Goal: Task Accomplishment & Management: Manage account settings

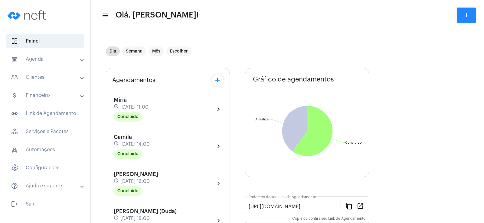
scroll to position [121, 0]
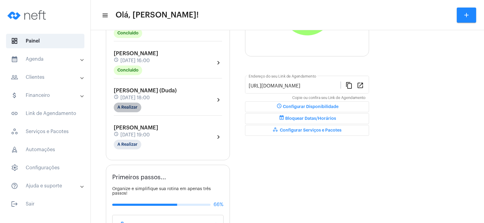
click at [135, 108] on mat-chip "A Realizar" at bounding box center [128, 108] width 28 height 10
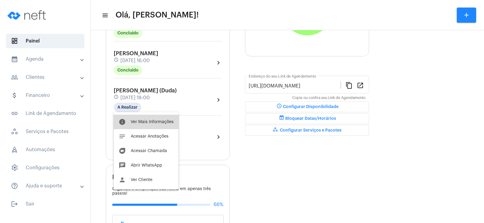
click at [160, 118] on button "info Ver Mais Informações" at bounding box center [146, 122] width 65 height 15
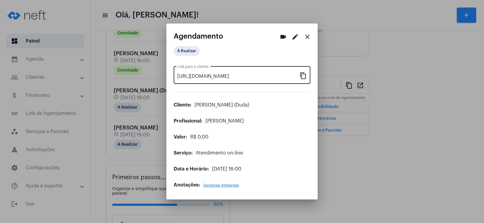
click at [302, 75] on mat-icon "content_copy" at bounding box center [302, 75] width 7 height 7
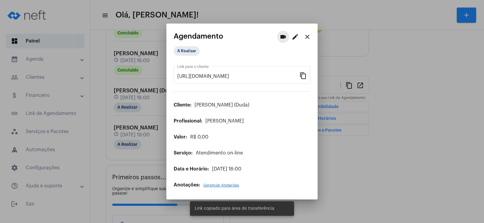
click at [283, 40] on mat-icon "videocam" at bounding box center [282, 36] width 7 height 7
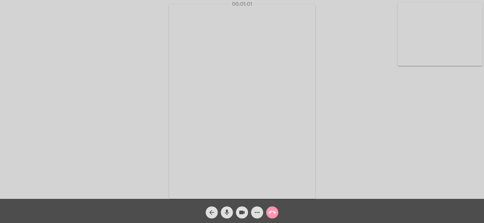
click at [256, 212] on mat-icon "more_horiz" at bounding box center [256, 212] width 7 height 7
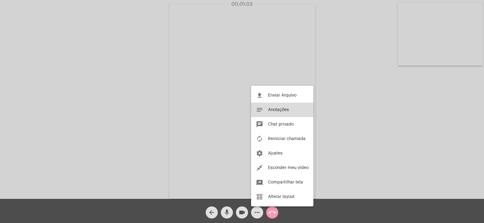
click at [281, 109] on span "Anotações" at bounding box center [278, 110] width 21 height 4
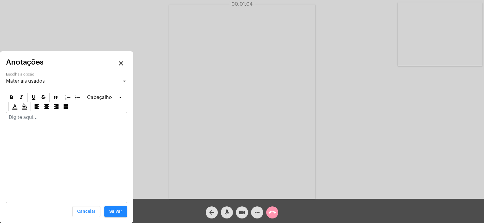
click at [27, 79] on span "Materiais usados" at bounding box center [25, 81] width 39 height 5
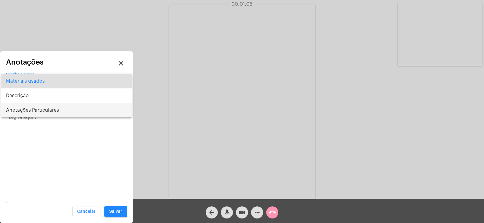
click at [25, 107] on span "Anotações Particulares" at bounding box center [66, 110] width 121 height 15
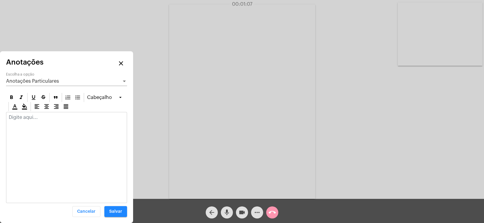
click at [15, 119] on p at bounding box center [66, 117] width 115 height 5
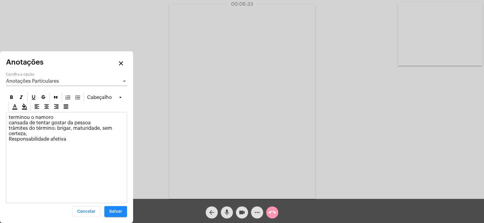
click at [7, 138] on div "terminou o namoro cansada de tentar gostar da pessoa trâmites do término: briga…" at bounding box center [66, 129] width 120 height 35
click at [73, 139] on p "terminou o namoro cansada de tentar gostar da pessoa trâmites do término: briga…" at bounding box center [66, 128] width 115 height 27
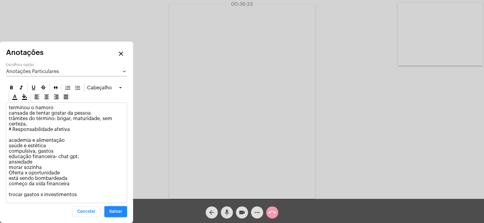
click at [73, 186] on p "terminou o namoro cansada de tentar gostar da pessoa trâmites do término: briga…" at bounding box center [66, 151] width 115 height 92
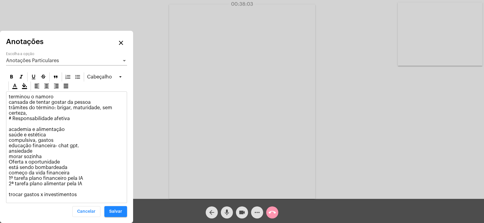
drag, startPoint x: 8, startPoint y: 179, endPoint x: 83, endPoint y: 189, distance: 75.2
click at [83, 189] on div "terminou o namoro cansada de tentar gostar da pessoa trâmites do término: briga…" at bounding box center [66, 147] width 120 height 111
copy p "1º tarefa plano financeiro pela IA 2ª tarefa plano alimentar pela IA"
click at [89, 170] on p "terminou o namoro cansada de tentar gostar da pessoa trâmites do término: briga…" at bounding box center [66, 145] width 115 height 103
click at [33, 60] on span "Anotações Particulares" at bounding box center [32, 60] width 53 height 5
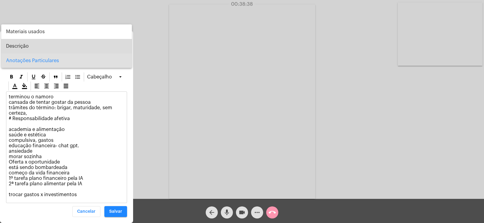
click at [24, 47] on span "Descrição" at bounding box center [66, 46] width 121 height 15
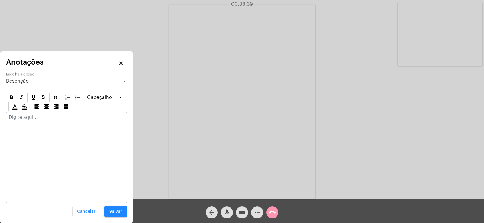
click at [27, 119] on p at bounding box center [66, 117] width 115 height 5
click at [118, 211] on span "Salvar" at bounding box center [115, 212] width 13 height 4
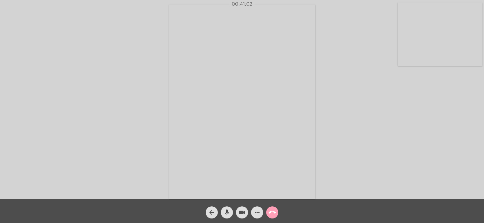
click at [272, 214] on mat-icon "call_end" at bounding box center [271, 212] width 7 height 7
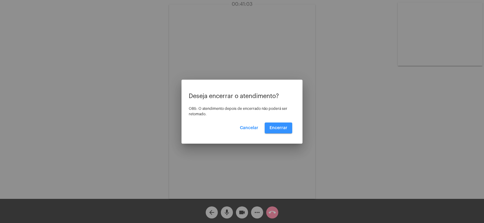
click at [279, 126] on span "Encerrar" at bounding box center [278, 128] width 18 height 4
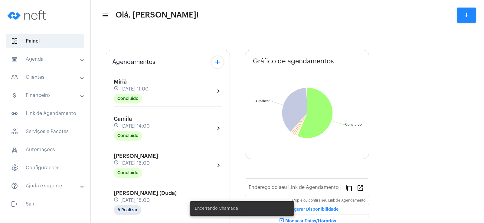
scroll to position [60, 0]
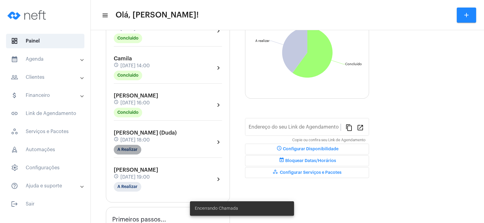
click at [131, 152] on mat-chip "A Realizar" at bounding box center [128, 150] width 28 height 10
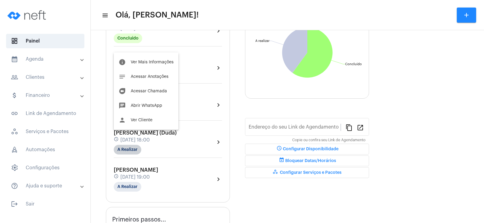
type input "[URL][DOMAIN_NAME]"
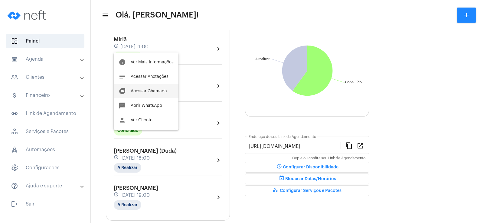
scroll to position [79, 0]
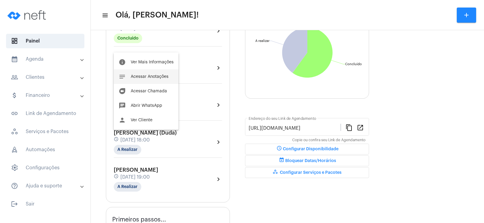
click at [148, 78] on span "Acessar Anotações" at bounding box center [150, 77] width 38 height 4
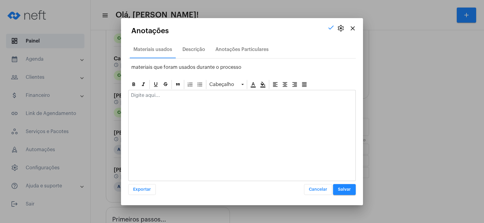
click at [253, 41] on div "Materiais usados Descrição Anotações Particulares" at bounding box center [241, 50] width 227 height 18
click at [251, 50] on div "Anotações Particulares" at bounding box center [241, 49] width 53 height 5
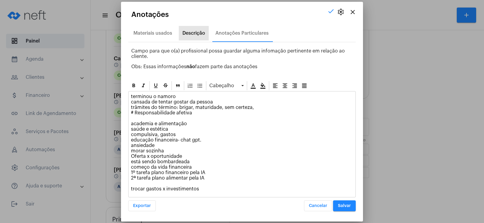
click at [198, 35] on div "Descrição" at bounding box center [193, 33] width 23 height 5
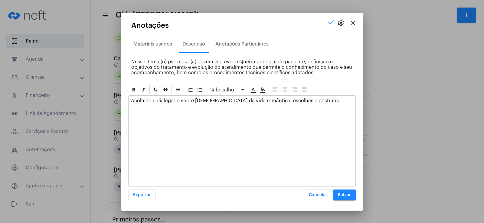
click at [313, 103] on p "Acolhido e dialogado sobre [DEMOGRAPHIC_DATA] da vida romântica, escolhas e pos…" at bounding box center [242, 103] width 222 height 11
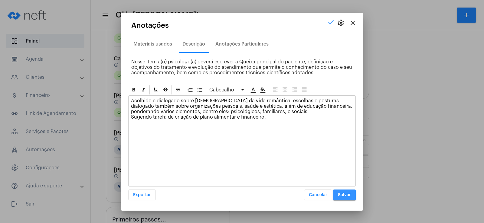
click at [349, 196] on span "Salvar" at bounding box center [344, 195] width 13 height 4
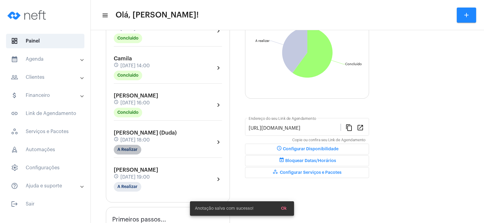
click at [128, 150] on mat-chip "A Realizar" at bounding box center [128, 150] width 28 height 10
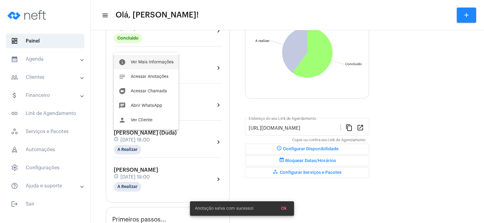
click at [141, 61] on span "Ver Mais Informações" at bounding box center [152, 62] width 43 height 4
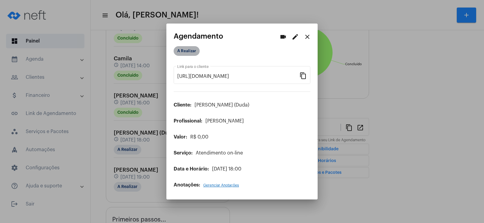
click at [180, 51] on mat-chip "A Realizar" at bounding box center [186, 51] width 26 height 10
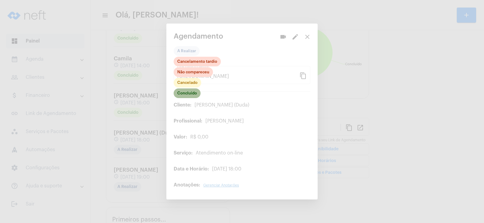
click at [186, 97] on mat-chip "Concluído" at bounding box center [186, 94] width 27 height 10
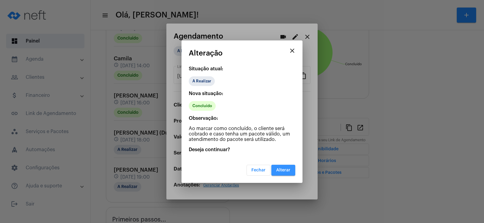
click at [281, 173] on button "Alterar" at bounding box center [283, 170] width 24 height 11
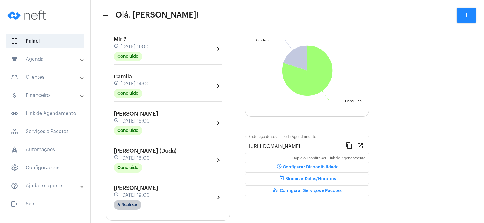
scroll to position [91, 0]
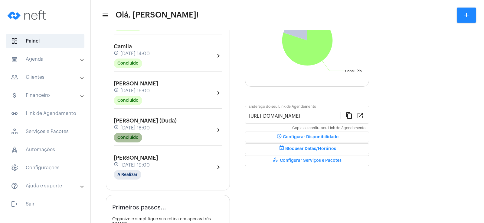
click at [121, 136] on mat-chip "Concluído" at bounding box center [128, 138] width 28 height 10
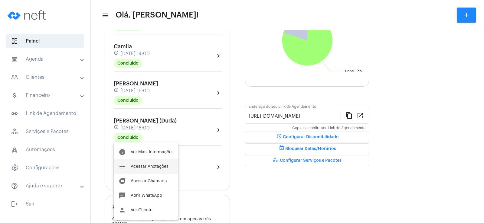
click at [155, 167] on span "Acessar Anotações" at bounding box center [150, 167] width 38 height 4
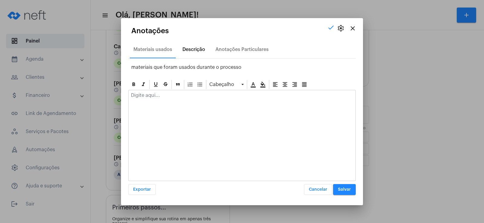
click at [190, 52] on div "Descrição" at bounding box center [193, 49] width 23 height 5
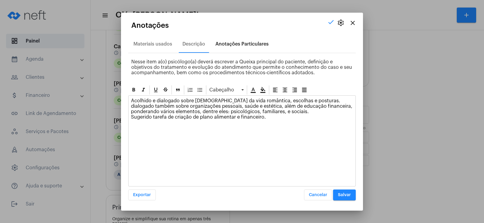
click at [223, 43] on div "Anotações Particulares" at bounding box center [241, 43] width 53 height 5
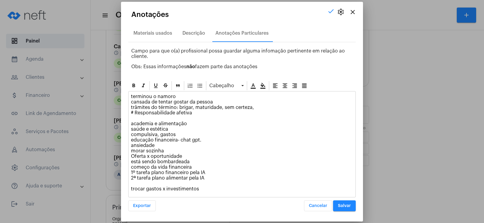
click at [349, 205] on span "Salvar" at bounding box center [344, 206] width 13 height 4
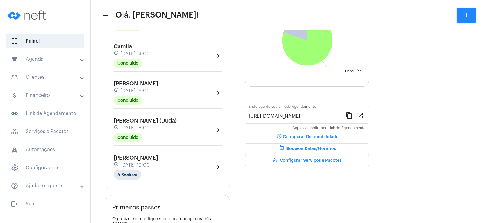
click at [122, 180] on div "[PERSON_NAME] schedule [DATE] 19:00 A Realizar chevron_right" at bounding box center [167, 168] width 111 height 28
click at [124, 176] on mat-chip "A Realizar" at bounding box center [128, 175] width 28 height 10
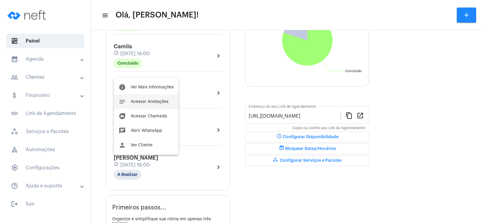
click at [153, 103] on span "Acessar Anotações" at bounding box center [150, 102] width 38 height 4
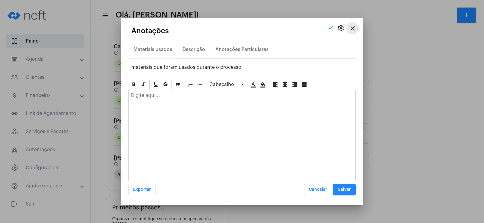
click at [349, 27] on mat-icon "close" at bounding box center [352, 28] width 7 height 7
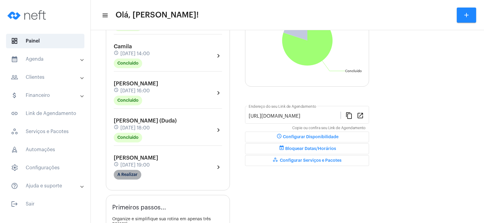
click at [122, 176] on mat-chip "A Realizar" at bounding box center [128, 175] width 28 height 10
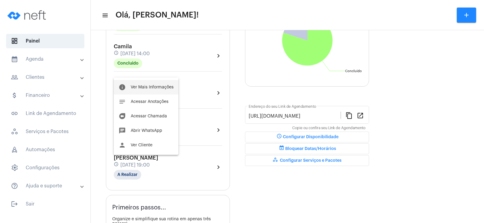
click at [153, 88] on span "Ver Mais Informações" at bounding box center [152, 87] width 43 height 4
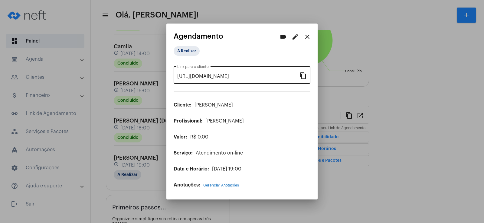
click at [303, 74] on mat-icon "content_copy" at bounding box center [302, 75] width 7 height 7
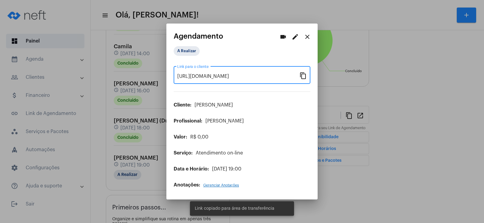
click at [281, 36] on mat-icon "videocam" at bounding box center [282, 36] width 7 height 7
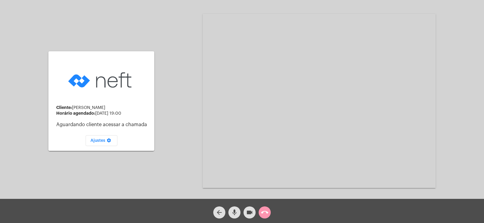
click at [236, 210] on mat-icon "mic" at bounding box center [234, 212] width 7 height 7
click at [246, 210] on mat-icon "videocam" at bounding box center [249, 212] width 7 height 7
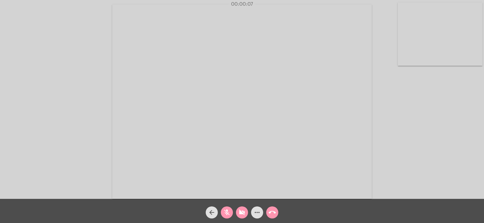
click at [231, 211] on button "mic_off" at bounding box center [227, 213] width 12 height 12
click at [238, 213] on button "videocam_off" at bounding box center [242, 213] width 12 height 12
click at [260, 210] on mat-icon "more_horiz" at bounding box center [256, 212] width 7 height 7
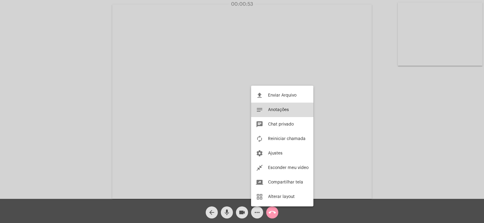
click at [280, 110] on span "Anotações" at bounding box center [278, 110] width 21 height 4
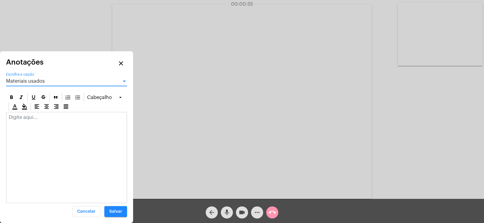
click at [35, 79] on span "Materiais usados" at bounding box center [25, 81] width 39 height 5
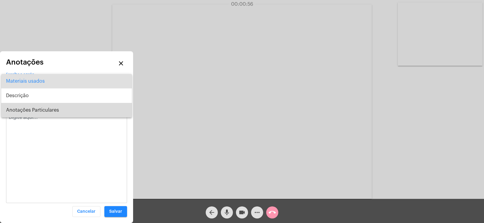
click at [34, 109] on span "Anotações Particulares" at bounding box center [66, 110] width 121 height 15
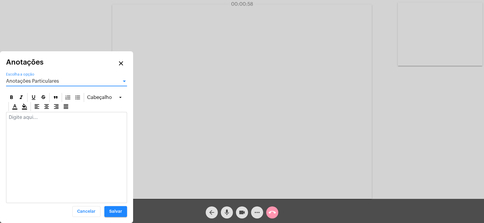
click at [29, 121] on div at bounding box center [66, 118] width 120 height 13
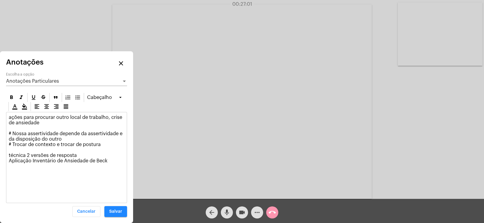
click at [32, 160] on p "ações para procurar outro local de trabalho, crise de ansiedade # Nossa asserti…" at bounding box center [66, 139] width 115 height 49
drag, startPoint x: 40, startPoint y: 160, endPoint x: 114, endPoint y: 163, distance: 74.1
click at [114, 163] on p "ações para procurar outro local de trabalho, crise de ansiedade # Nossa asserti…" at bounding box center [66, 139] width 115 height 49
copy p "Inventário de Ansiedade de Beck"
click at [64, 83] on div "Anotações Particulares" at bounding box center [63, 81] width 115 height 5
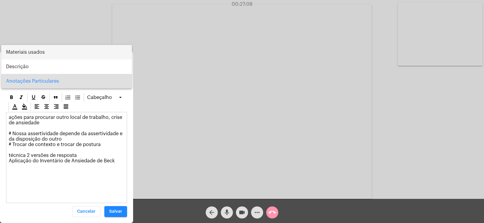
click at [37, 55] on span "Materiais usados" at bounding box center [66, 52] width 121 height 15
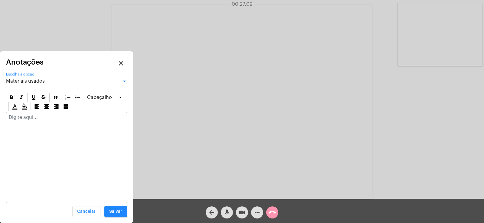
click at [37, 115] on p at bounding box center [66, 117] width 115 height 5
click at [34, 77] on div "Materiais usados Escolha a opção" at bounding box center [66, 80] width 121 height 14
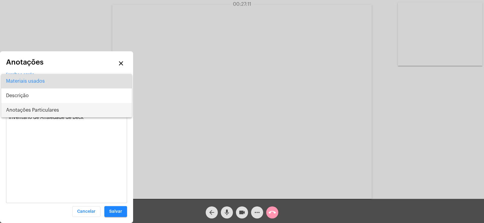
click at [38, 107] on span "Anotações Particulares" at bounding box center [66, 110] width 121 height 15
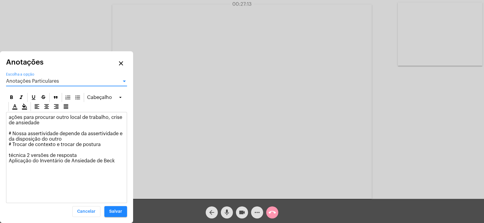
click at [30, 80] on span "Anotações Particulares" at bounding box center [32, 81] width 53 height 5
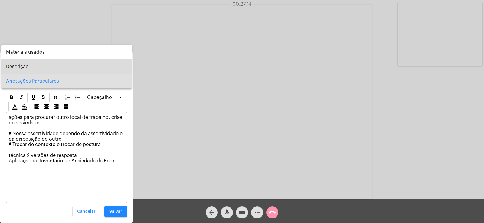
click at [32, 69] on span "Descrição" at bounding box center [66, 67] width 121 height 15
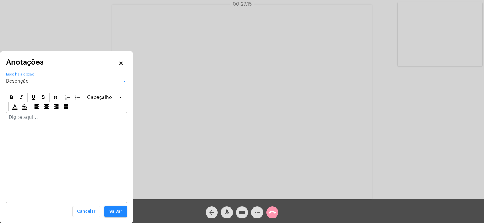
click at [39, 117] on p at bounding box center [66, 117] width 115 height 5
click at [33, 83] on div "Descrição" at bounding box center [63, 81] width 115 height 5
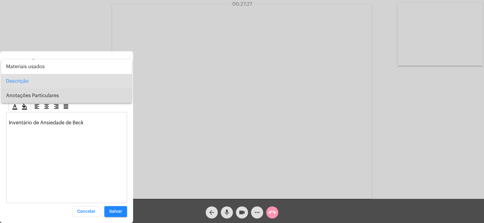
click at [41, 97] on span "Anotações Particulares" at bounding box center [66, 96] width 121 height 15
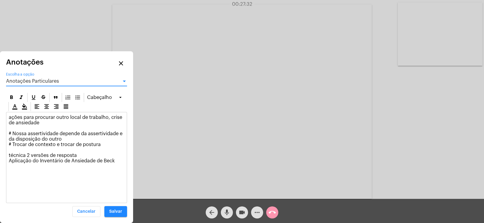
click at [47, 81] on span "Anotações Particulares" at bounding box center [32, 81] width 53 height 5
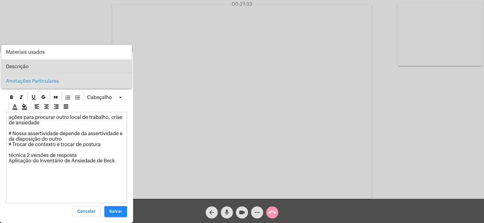
click at [43, 62] on span "Descrição" at bounding box center [66, 67] width 121 height 15
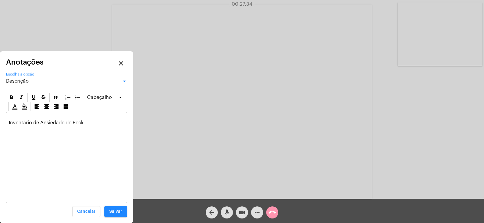
click at [16, 118] on p "Inventário de Ansiedade de Beck" at bounding box center [66, 120] width 115 height 11
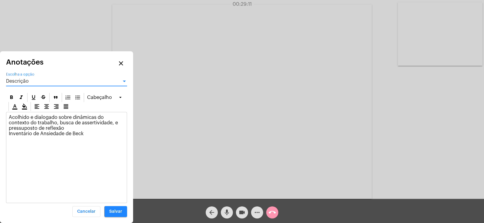
click at [34, 79] on div "Descrição" at bounding box center [63, 81] width 115 height 5
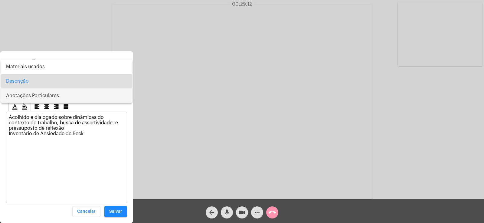
click at [37, 96] on span "Anotações Particulares" at bounding box center [66, 96] width 121 height 15
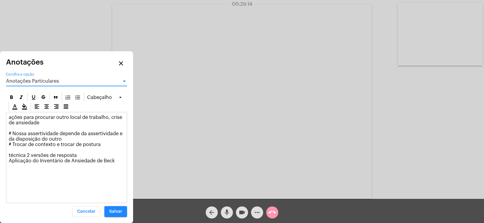
click at [34, 80] on span "Anotações Particulares" at bounding box center [32, 81] width 53 height 5
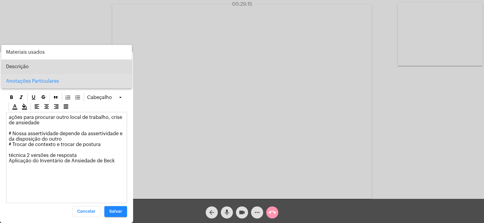
click at [38, 66] on span "Descrição" at bounding box center [66, 67] width 121 height 15
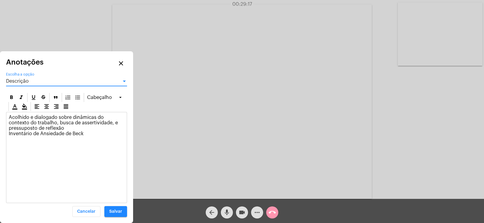
click at [41, 127] on p "Acolhido e dialogado sobre dinâmicas do contexto do trabalho, busca de assertiv…" at bounding box center [66, 126] width 115 height 22
click at [34, 79] on div "Descrição" at bounding box center [63, 81] width 115 height 5
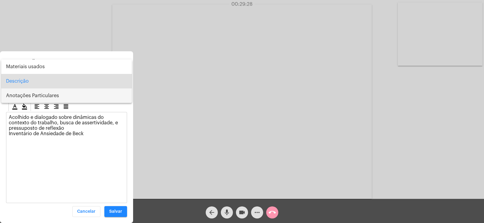
click at [33, 92] on span "Anotações Particulares" at bounding box center [66, 96] width 121 height 15
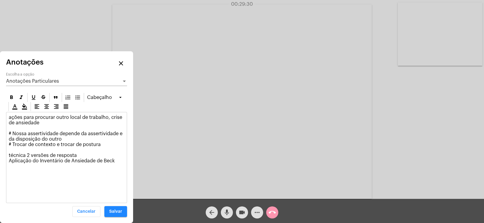
click at [122, 161] on p "ações para procurar outro local de trabalho, crise de ansiedade # Nossa asserti…" at bounding box center [66, 139] width 115 height 49
click at [50, 173] on p "ações para procurar outro local de trabalho, crise de ansiedade # Nossa asserti…" at bounding box center [66, 145] width 115 height 60
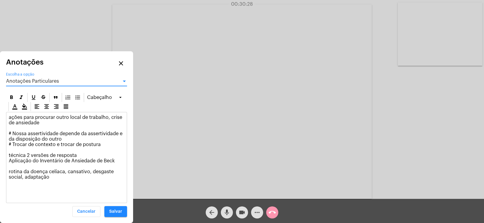
click at [47, 84] on div "Anotações Particulares" at bounding box center [63, 81] width 115 height 5
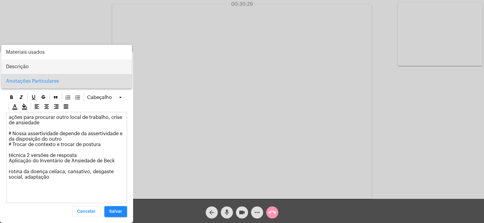
click at [41, 63] on span "Descrição" at bounding box center [66, 67] width 121 height 15
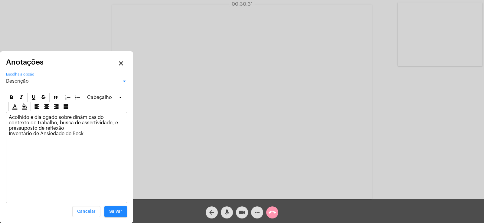
click at [124, 122] on p "Acolhido e dialogado sobre dinâmicas do contexto do trabalho, busca de assertiv…" at bounding box center [66, 126] width 115 height 22
click at [88, 134] on p "Acolhido e dialogado sobre dinâmicas do contexto do trabalho, busca de assertiv…" at bounding box center [66, 126] width 115 height 22
click at [24, 83] on span "Descrição" at bounding box center [17, 81] width 23 height 5
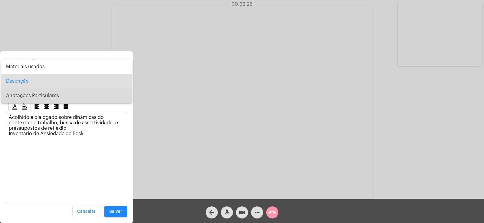
click at [41, 97] on span "Anotações Particulares" at bounding box center [66, 96] width 121 height 15
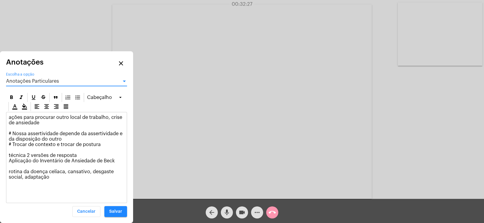
click at [66, 179] on p "ações para procurar outro local de trabalho, crise de ansiedade # Nossa asserti…" at bounding box center [66, 147] width 115 height 65
click at [113, 212] on span "Salvar" at bounding box center [115, 212] width 13 height 4
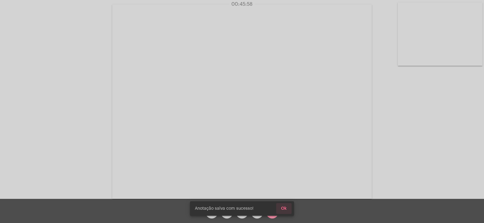
click at [286, 208] on span "Ok" at bounding box center [284, 209] width 6 height 4
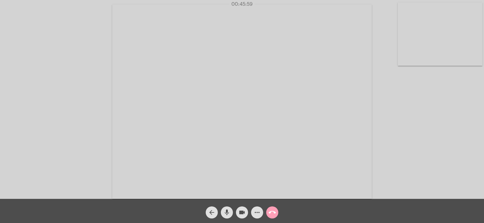
click at [269, 215] on mat-icon "call_end" at bounding box center [271, 212] width 7 height 7
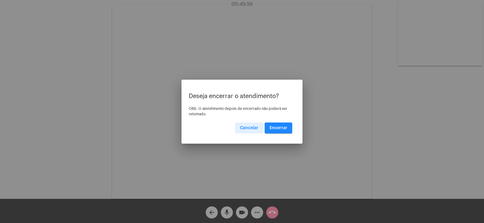
click at [281, 128] on span "Encerrar" at bounding box center [278, 128] width 18 height 4
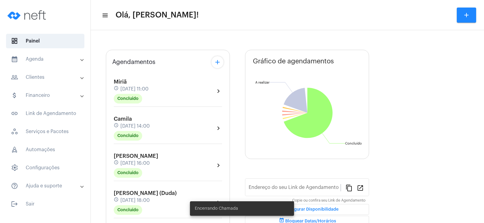
scroll to position [121, 0]
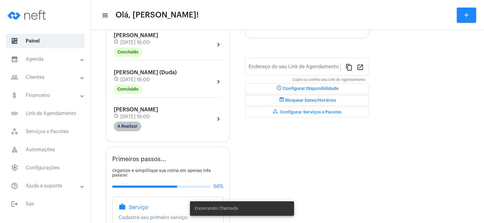
click at [122, 129] on mat-chip "A Realizar" at bounding box center [128, 127] width 28 height 10
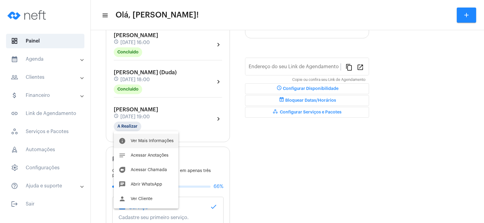
type input "[URL][DOMAIN_NAME]"
click at [145, 140] on span "Ver Mais Informações" at bounding box center [152, 141] width 43 height 4
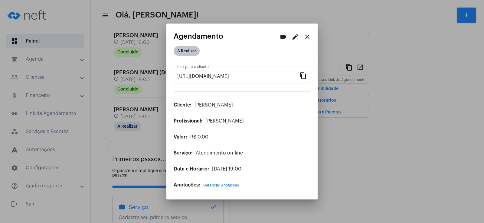
click at [188, 48] on mat-chip "A Realizar" at bounding box center [186, 51] width 26 height 10
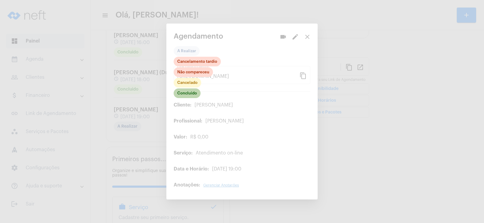
click at [186, 94] on mat-chip "Concluído" at bounding box center [186, 94] width 27 height 10
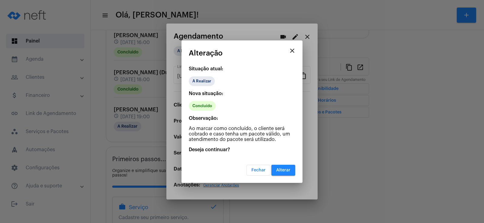
click at [287, 170] on span "Alterar" at bounding box center [283, 170] width 14 height 4
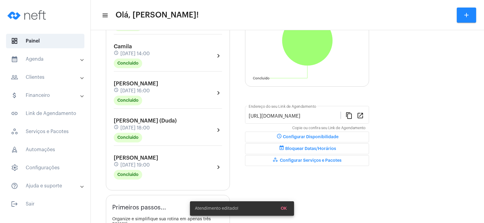
scroll to position [121, 0]
